Goal: Task Accomplishment & Management: Use online tool/utility

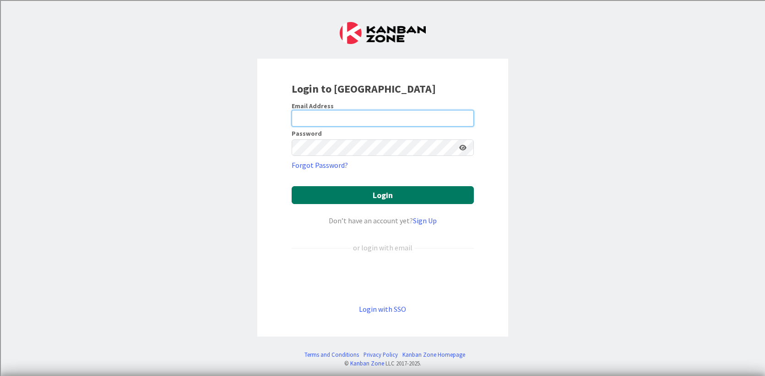
type input "[PERSON_NAME][EMAIL_ADDRESS][PERSON_NAME][DOMAIN_NAME]"
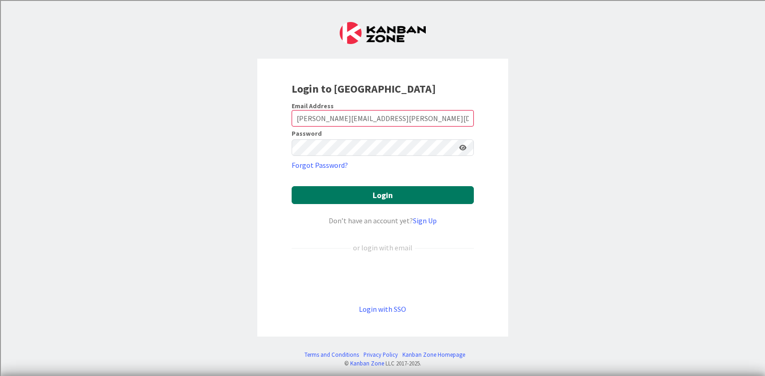
click at [381, 195] on button "Login" at bounding box center [383, 195] width 182 height 18
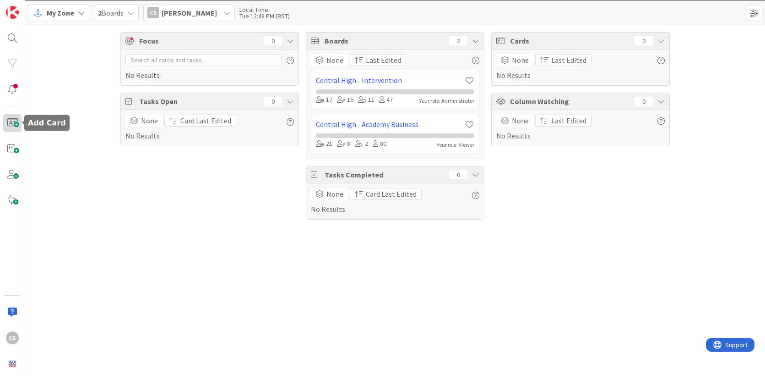
click at [17, 123] on span at bounding box center [12, 123] width 18 height 18
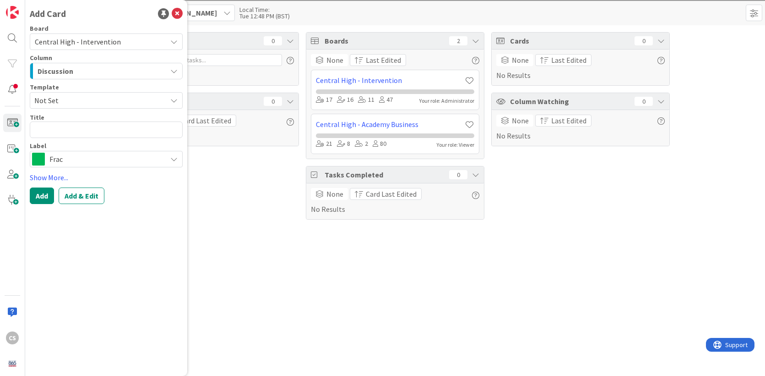
type textarea "x"
type textarea "J"
type textarea "x"
type textarea "Jo"
type textarea "x"
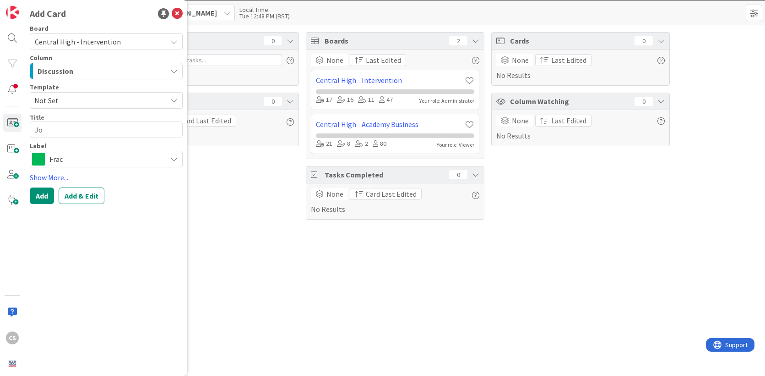
type textarea "Joh"
type textarea "x"
type textarea "[PERSON_NAME]"
type textarea "x"
type textarea "[PERSON_NAME]"
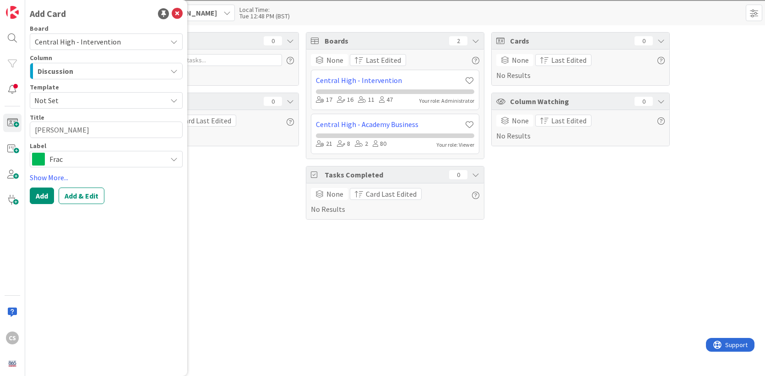
type textarea "x"
type textarea "[PERSON_NAME]"
type textarea "x"
type textarea "[PERSON_NAME]"
type textarea "x"
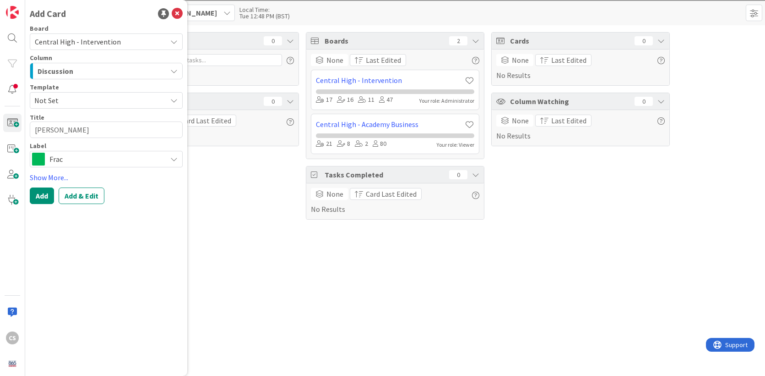
type textarea "[PERSON_NAME]"
type textarea "x"
type textarea "[PERSON_NAME]"
type textarea "x"
type textarea "[PERSON_NAME]"
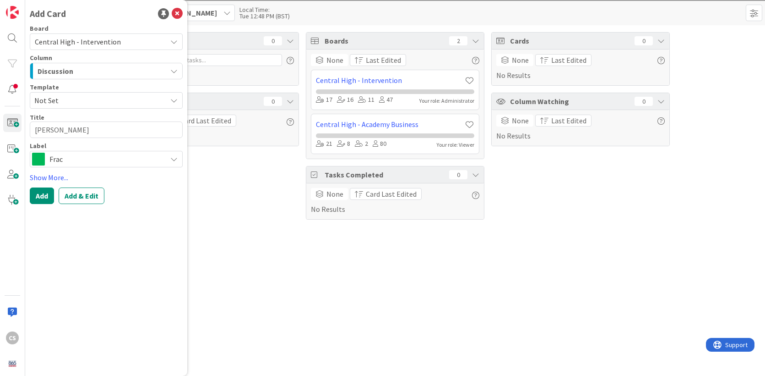
type textarea "x"
type textarea "[PERSON_NAME]"
type textarea "x"
type textarea "[PERSON_NAME]"
type textarea "x"
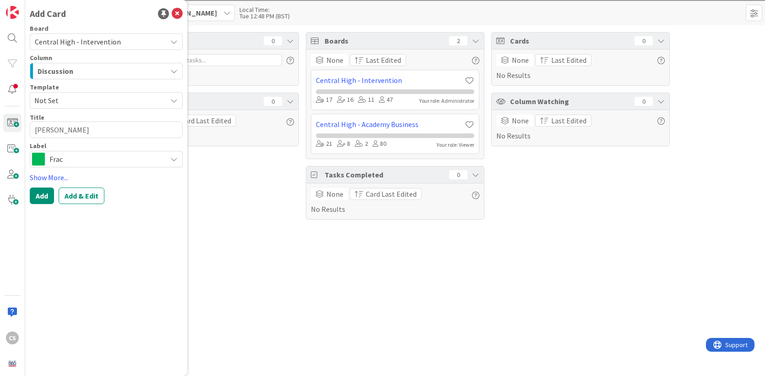
type textarea "[PERSON_NAME]"
type textarea "x"
type textarea "[PERSON_NAME]"
type textarea "x"
type textarea "[PERSON_NAME]"
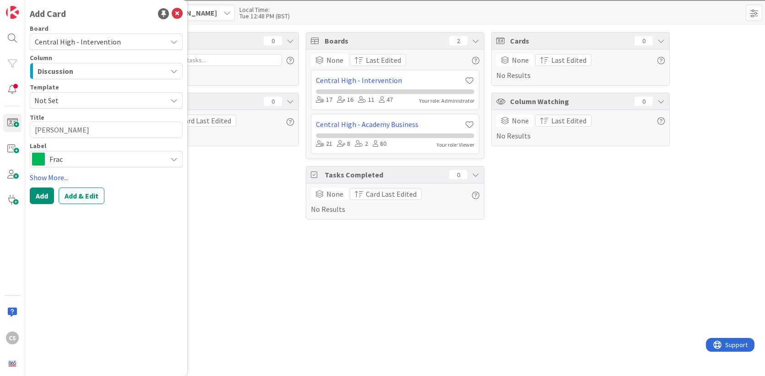
type textarea "x"
type textarea "[PERSON_NAME]"
type textarea "x"
type textarea "[PERSON_NAME]"
type textarea "x"
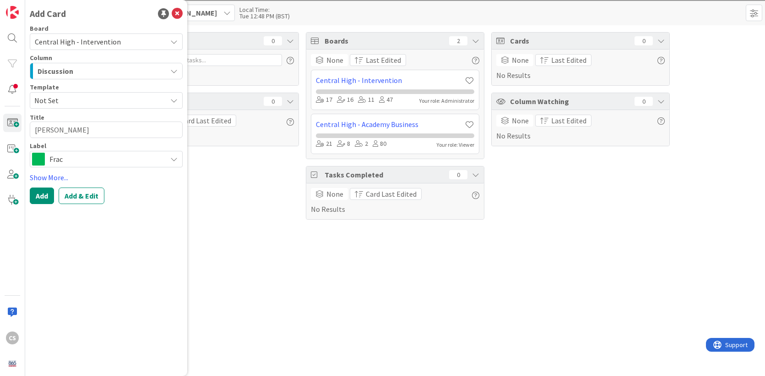
type textarea "[PERSON_NAME]"
type textarea "x"
type textarea "[PERSON_NAME] [PERSON_NAME]"
click at [76, 202] on button "Add & Edit" at bounding box center [82, 195] width 46 height 16
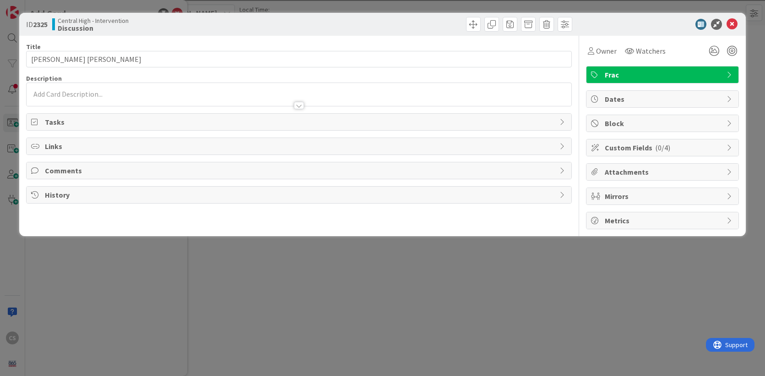
click at [104, 93] on p at bounding box center [299, 94] width 536 height 11
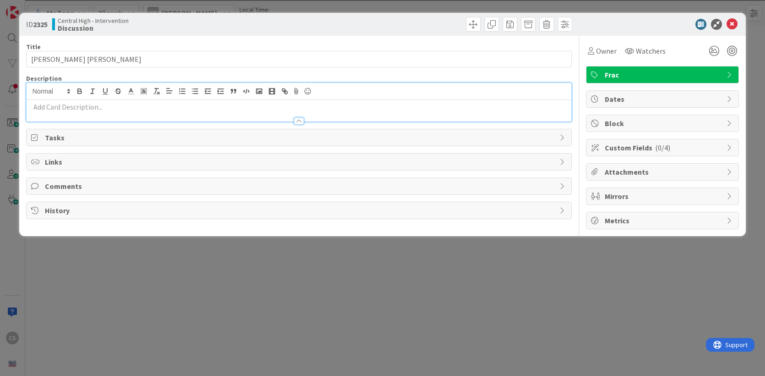
click at [95, 117] on div at bounding box center [299, 117] width 545 height 10
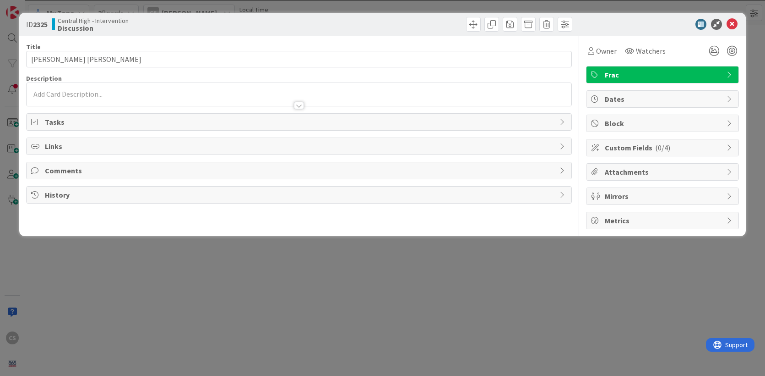
click at [75, 99] on div at bounding box center [299, 101] width 545 height 10
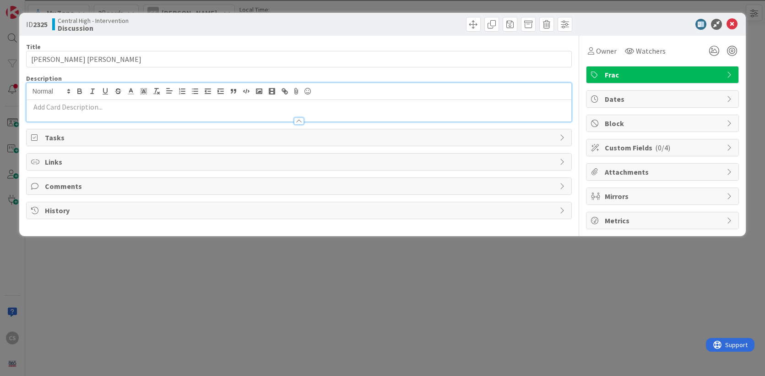
click at [63, 109] on p at bounding box center [299, 107] width 536 height 11
paste div
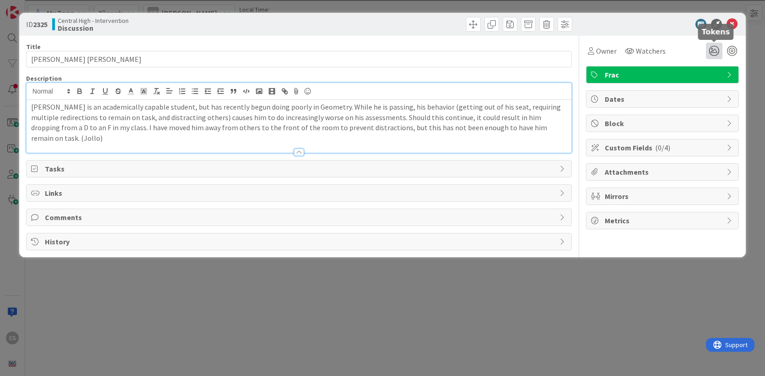
click at [714, 53] on icon at bounding box center [714, 51] width 16 height 16
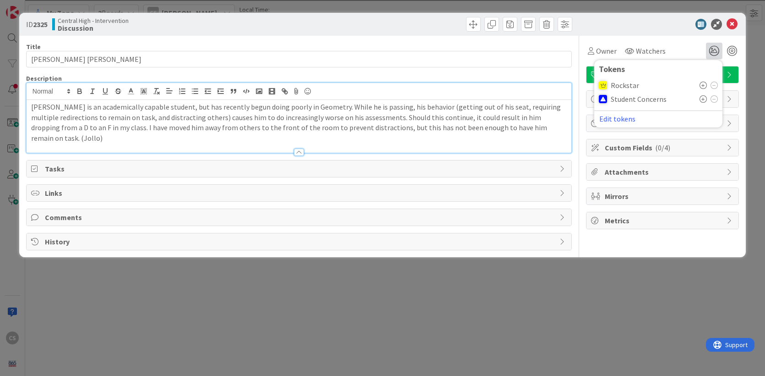
click at [632, 102] on span "Student Concerns" at bounding box center [639, 99] width 56 height 8
click at [702, 98] on icon at bounding box center [703, 98] width 7 height 7
click at [735, 25] on icon at bounding box center [732, 24] width 11 height 11
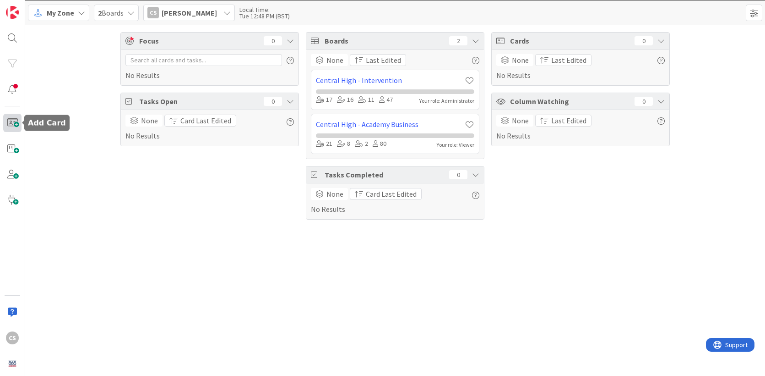
click at [14, 124] on span at bounding box center [12, 123] width 18 height 18
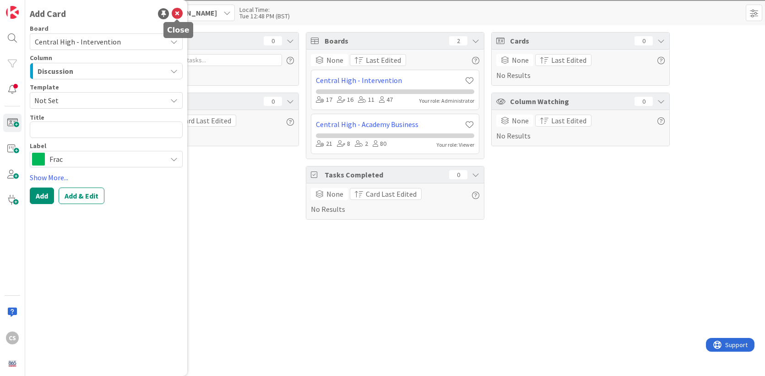
click at [175, 14] on icon at bounding box center [177, 13] width 11 height 11
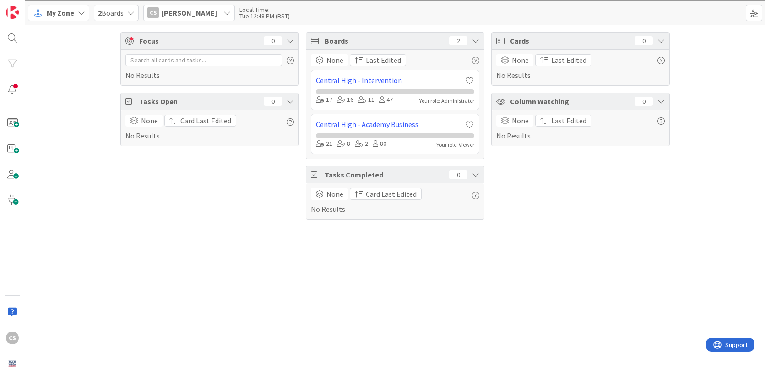
click at [117, 11] on span "2 Boards" at bounding box center [111, 12] width 26 height 11
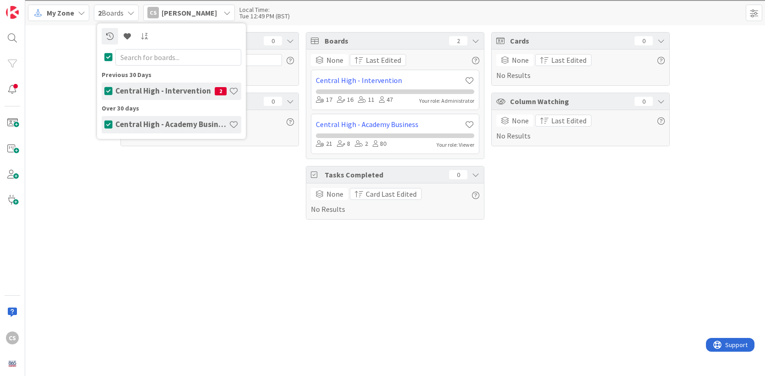
click at [148, 92] on h4 "Central High - Intervention" at bounding box center [164, 90] width 99 height 9
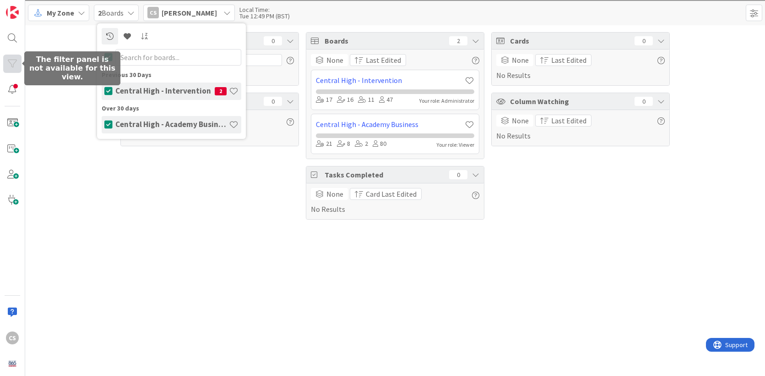
click at [15, 60] on div at bounding box center [12, 64] width 18 height 18
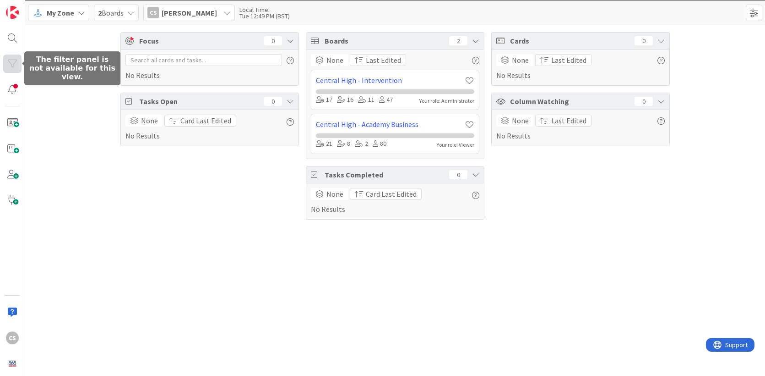
click at [15, 60] on div at bounding box center [12, 64] width 18 height 18
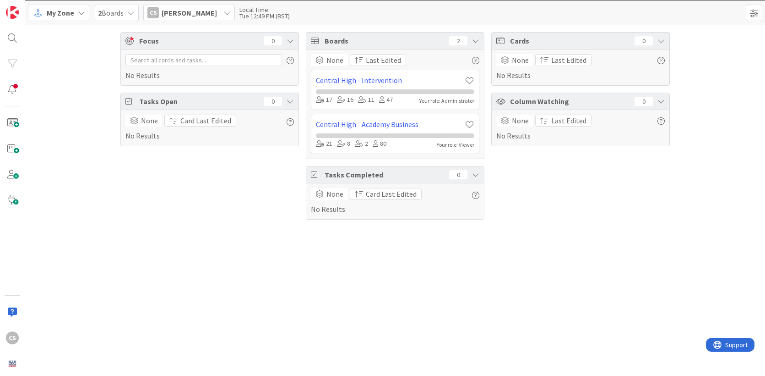
click at [73, 13] on div "My Zone" at bounding box center [58, 13] width 61 height 16
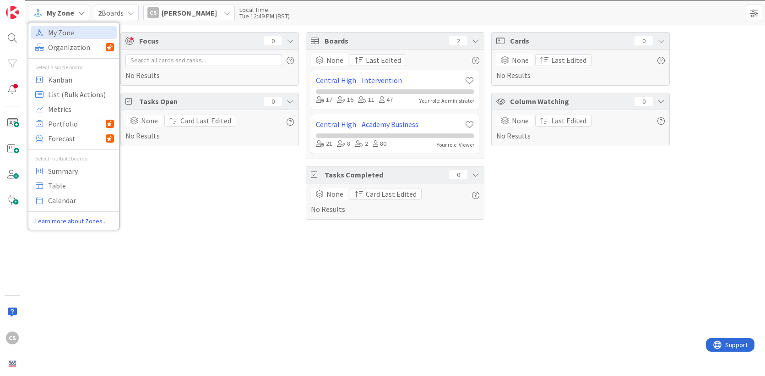
click at [71, 269] on div "Focus 0 No Results Tasks Open 0 None Card Last Edited No Results Boards 2 None …" at bounding box center [395, 200] width 740 height 350
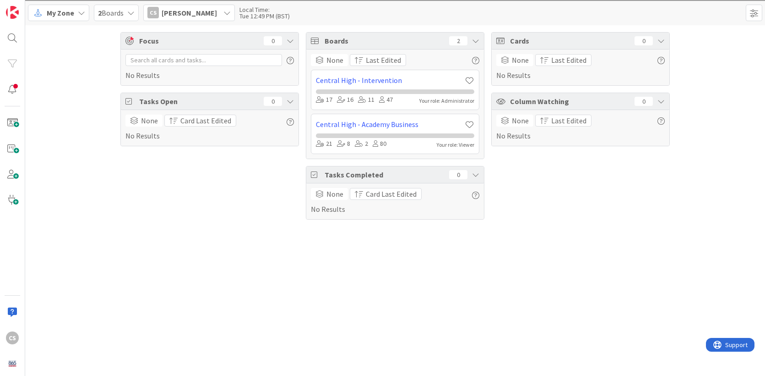
click at [224, 10] on icon at bounding box center [227, 12] width 7 height 7
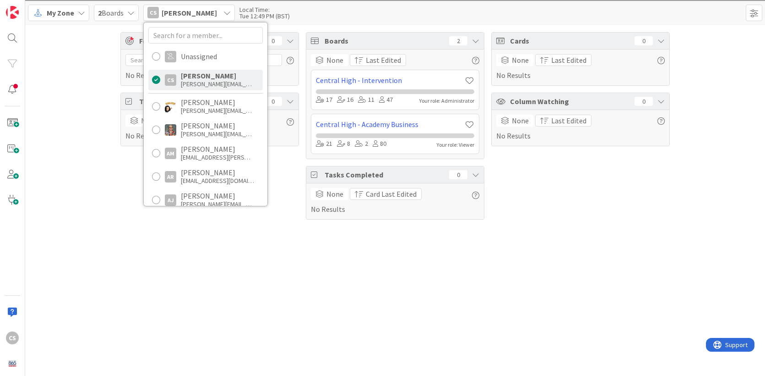
click at [224, 10] on icon at bounding box center [227, 12] width 7 height 7
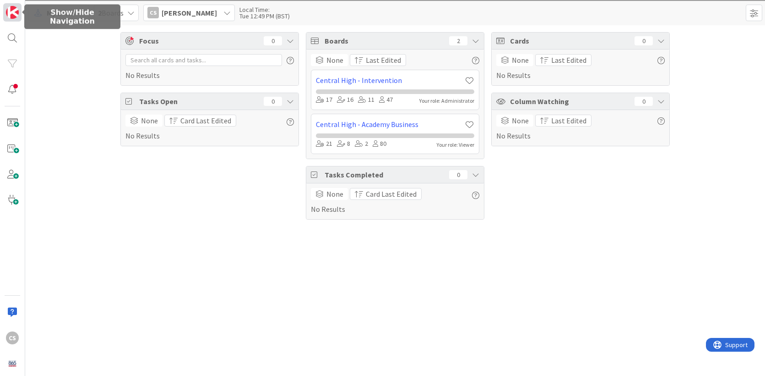
click at [13, 13] on img at bounding box center [12, 12] width 13 height 13
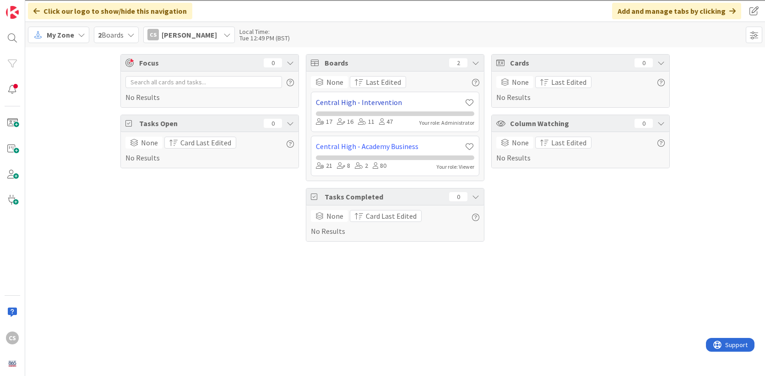
click at [372, 100] on link "Central High - Intervention" at bounding box center [390, 102] width 149 height 11
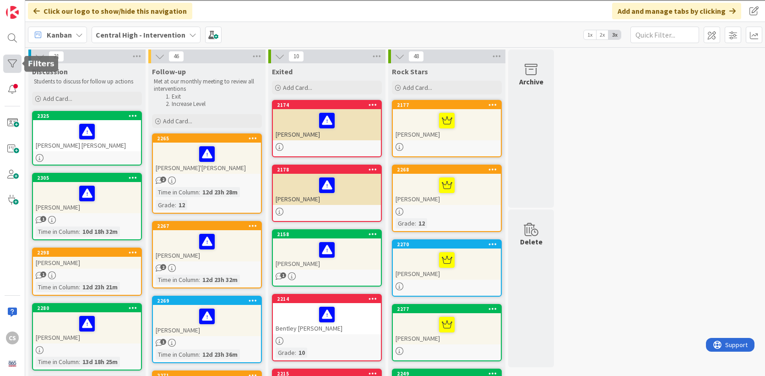
click at [16, 60] on div at bounding box center [12, 64] width 18 height 18
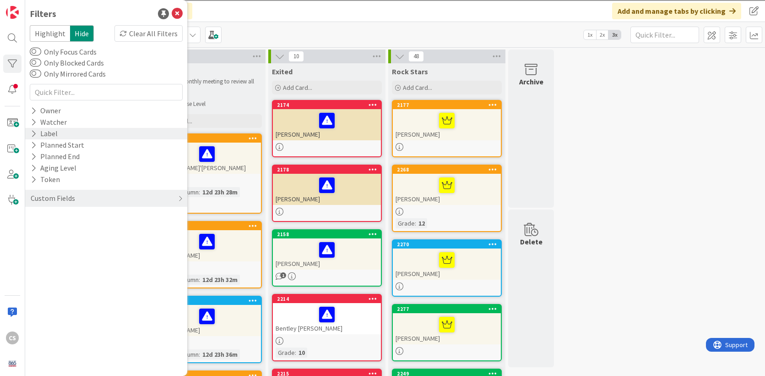
click at [49, 132] on div "Label" at bounding box center [44, 133] width 29 height 11
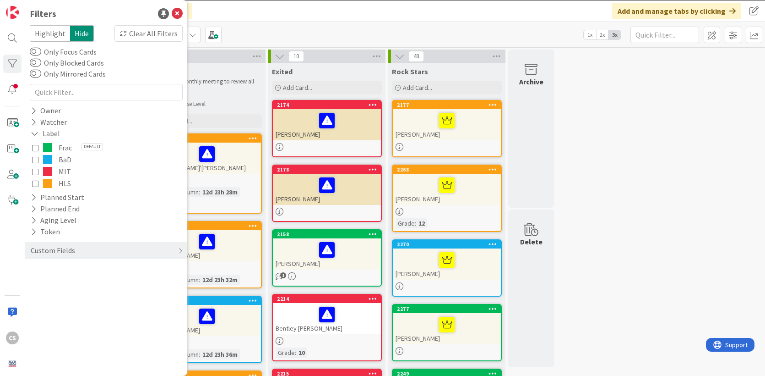
click at [35, 149] on icon at bounding box center [35, 147] width 6 height 6
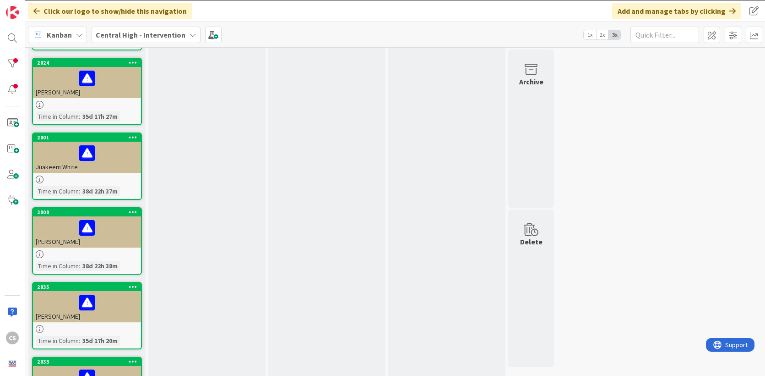
scroll to position [788, 0]
